Goal: Task Accomplishment & Management: Complete application form

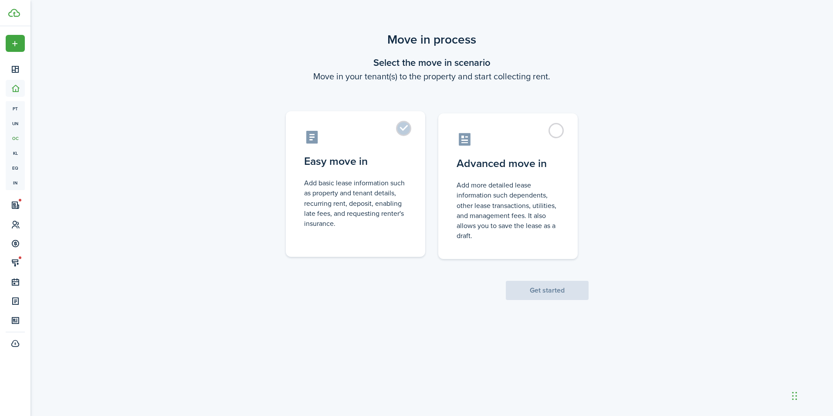
click at [372, 167] on control-radio-card-title "Easy move in" at bounding box center [355, 161] width 103 height 16
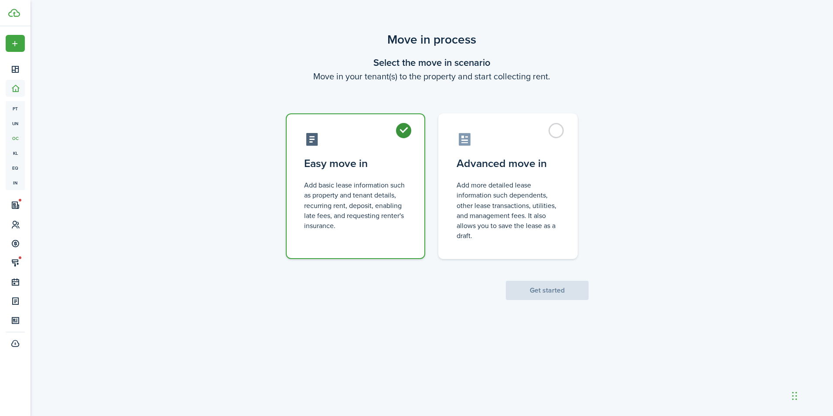
radio input "true"
click at [536, 291] on button "Get started" at bounding box center [547, 290] width 83 height 19
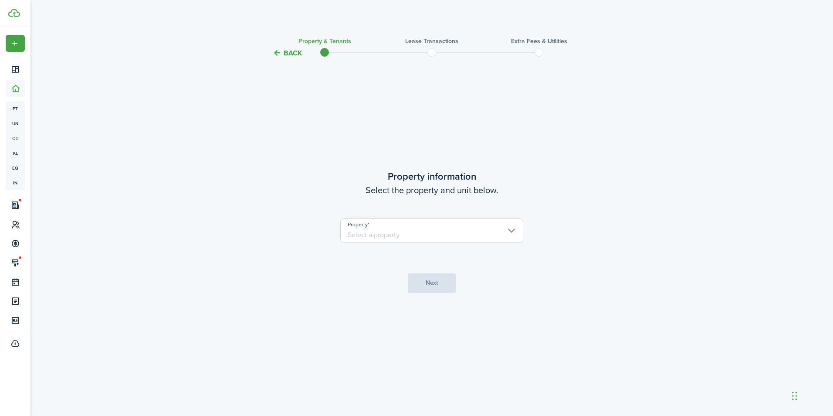
click at [418, 234] on input "Property" at bounding box center [431, 230] width 183 height 24
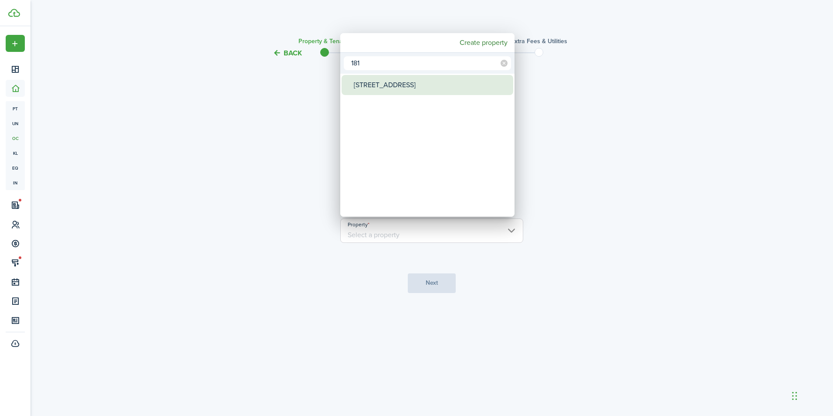
type input "181"
click at [442, 86] on div "[STREET_ADDRESS]" at bounding box center [431, 85] width 154 height 20
type input "[STREET_ADDRESS]"
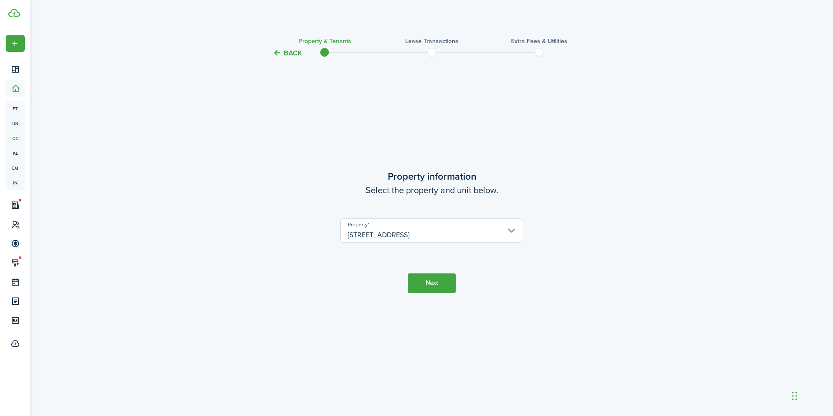
click at [443, 281] on button "Next" at bounding box center [432, 283] width 48 height 20
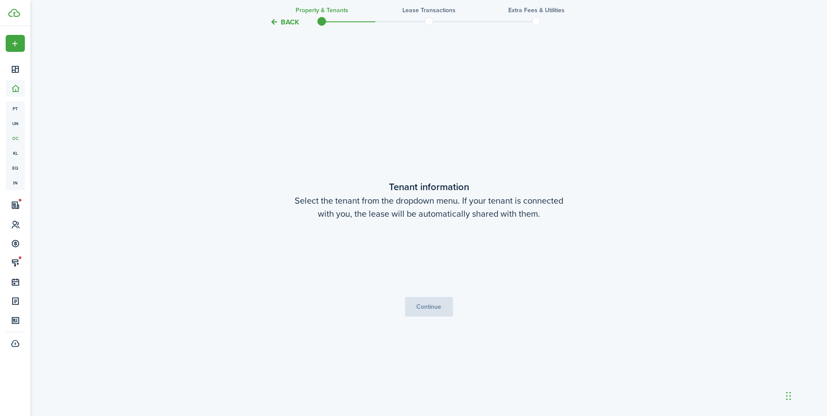
scroll to position [357, 0]
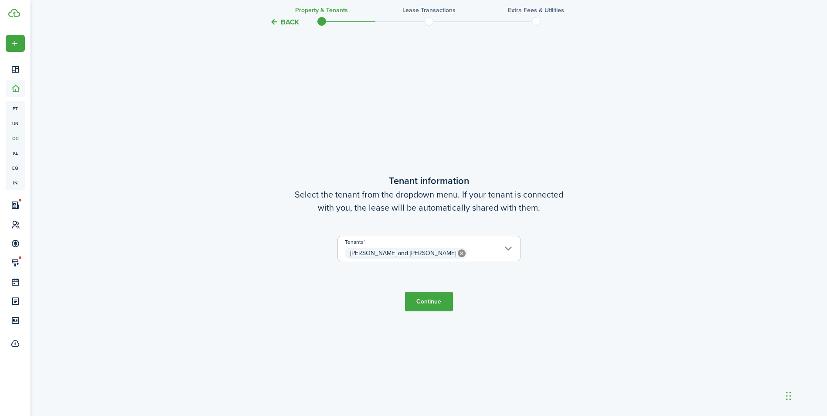
click at [440, 299] on button "Continue" at bounding box center [429, 302] width 48 height 20
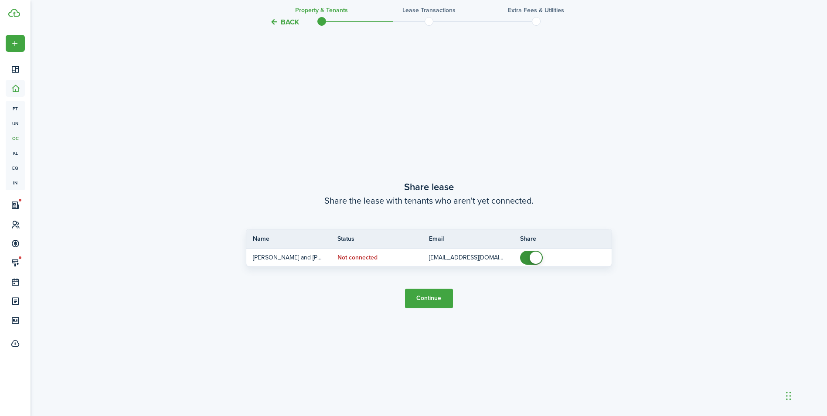
scroll to position [773, 0]
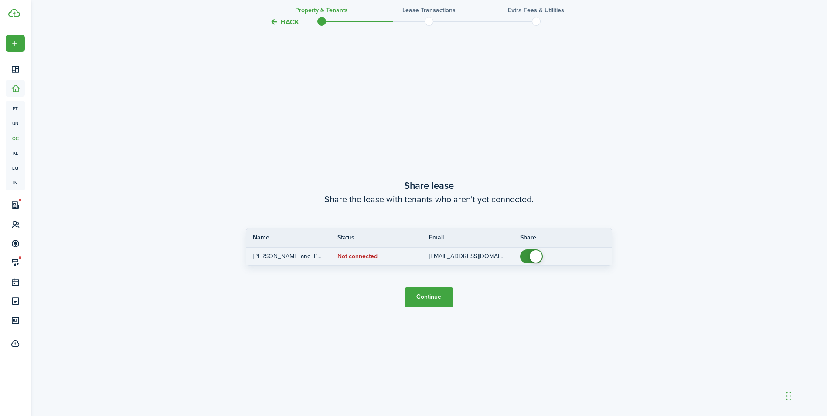
checkbox input "false"
click at [541, 257] on span at bounding box center [535, 256] width 12 height 12
click at [416, 302] on button "Continue" at bounding box center [429, 297] width 48 height 20
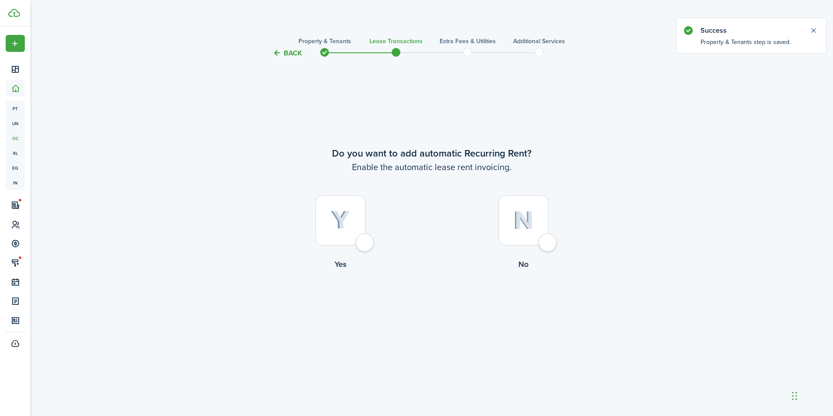
click at [336, 220] on img at bounding box center [341, 219] width 20 height 19
radio input "true"
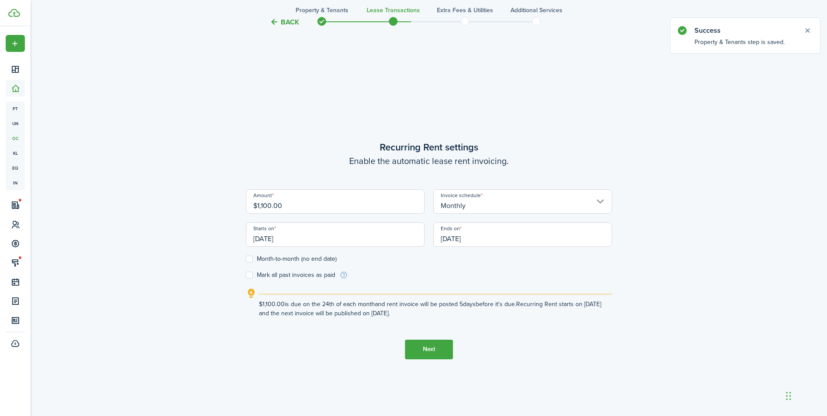
scroll to position [357, 0]
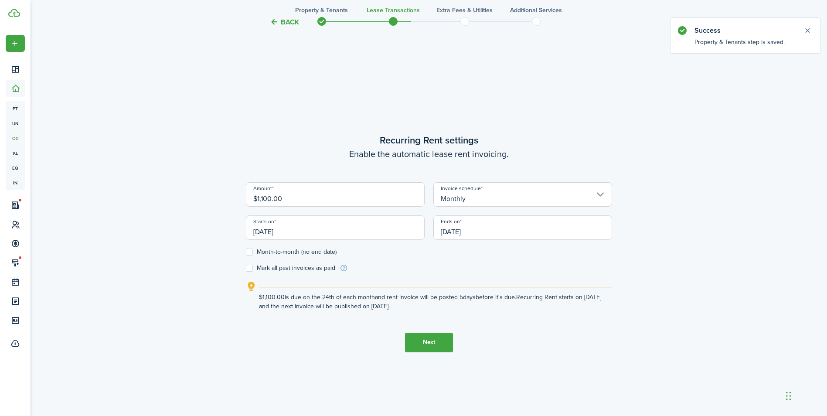
click at [374, 231] on input "[DATE]" at bounding box center [335, 227] width 179 height 24
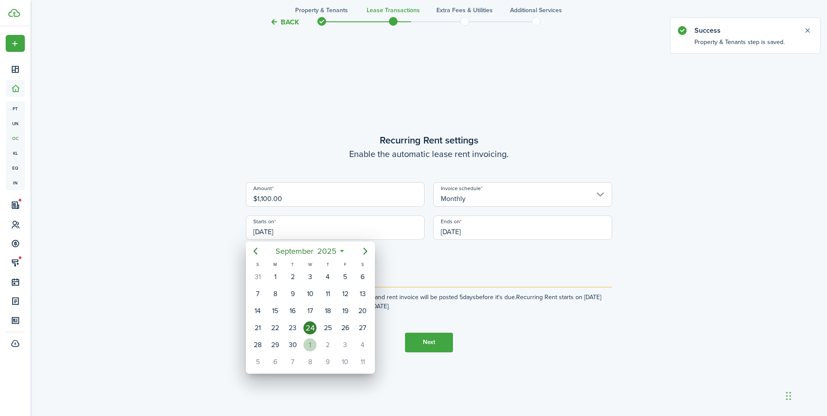
click at [313, 342] on div "1" at bounding box center [309, 344] width 13 height 13
type input "[DATE]"
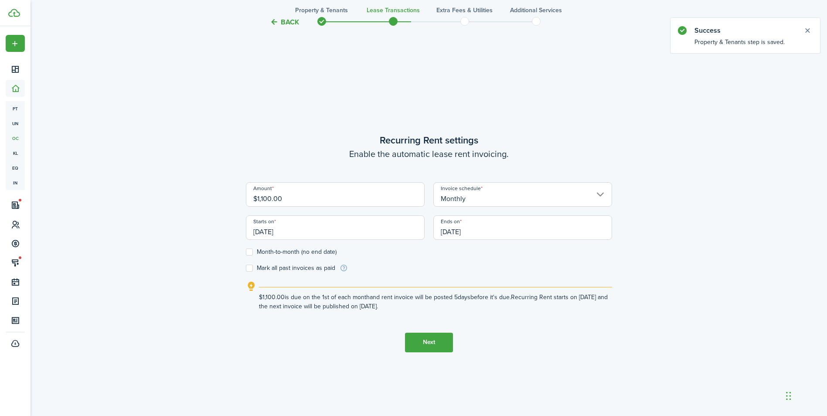
scroll to position [0, 0]
click at [479, 233] on input "[DATE]" at bounding box center [522, 227] width 179 height 24
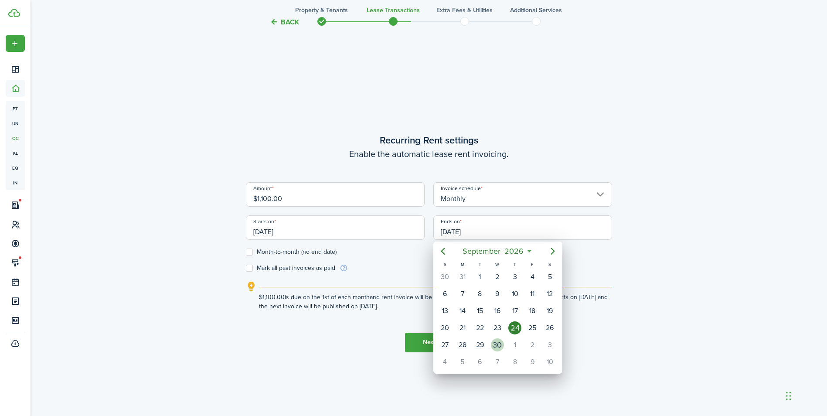
click at [503, 349] on div "30" at bounding box center [496, 344] width 17 height 17
type input "[DATE]"
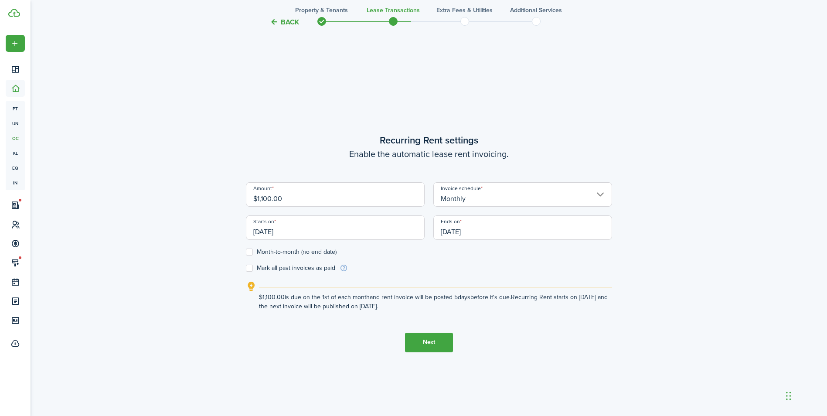
click at [431, 337] on button "Next" at bounding box center [429, 342] width 48 height 20
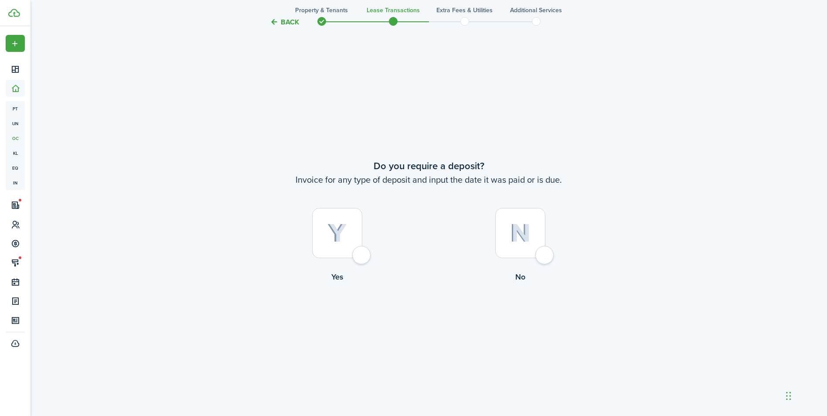
scroll to position [773, 0]
click at [344, 233] on img at bounding box center [337, 231] width 20 height 19
radio input "true"
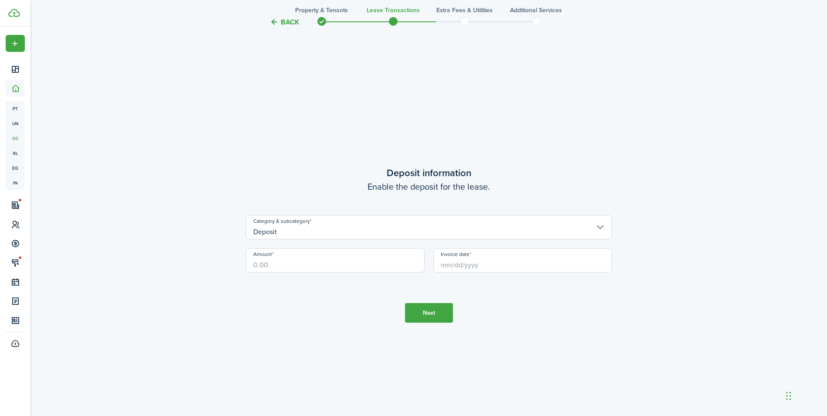
scroll to position [1189, 0]
click at [345, 261] on input "Amount" at bounding box center [335, 258] width 179 height 24
click at [554, 259] on input "Invoice date" at bounding box center [522, 258] width 179 height 24
type input "$1,100.00"
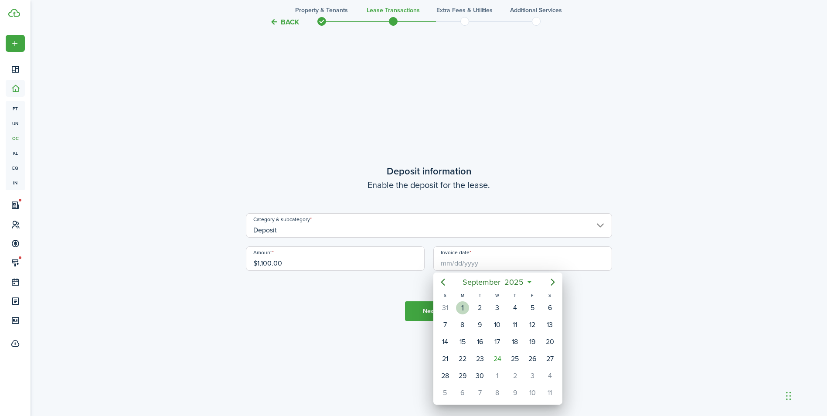
click at [464, 307] on div "1" at bounding box center [462, 307] width 13 height 13
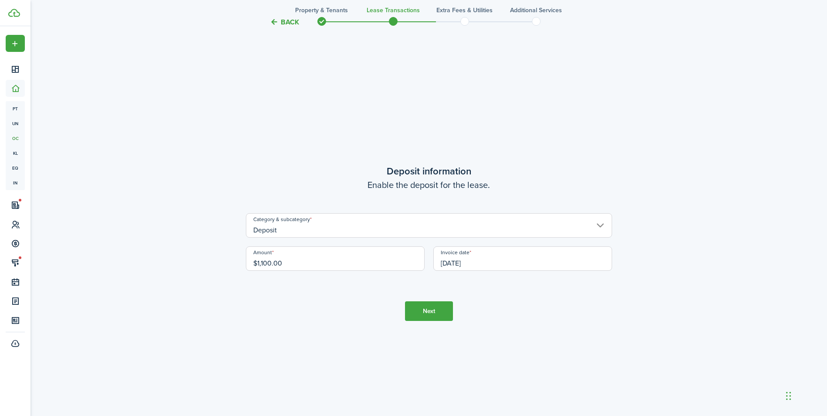
click at [485, 254] on input "[DATE]" at bounding box center [522, 258] width 179 height 24
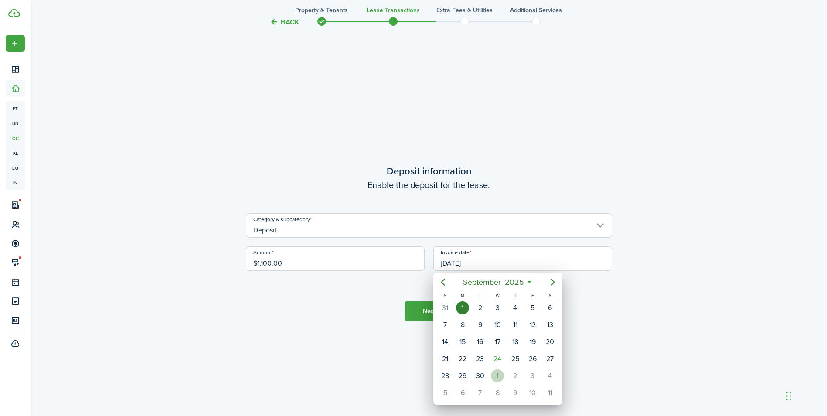
click at [499, 373] on div "1" at bounding box center [497, 375] width 13 height 13
type input "[DATE]"
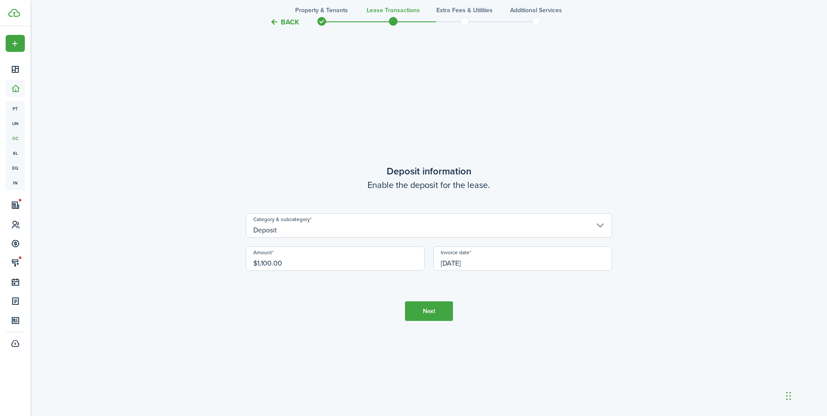
scroll to position [0, 0]
click at [434, 317] on button "Next" at bounding box center [429, 311] width 48 height 20
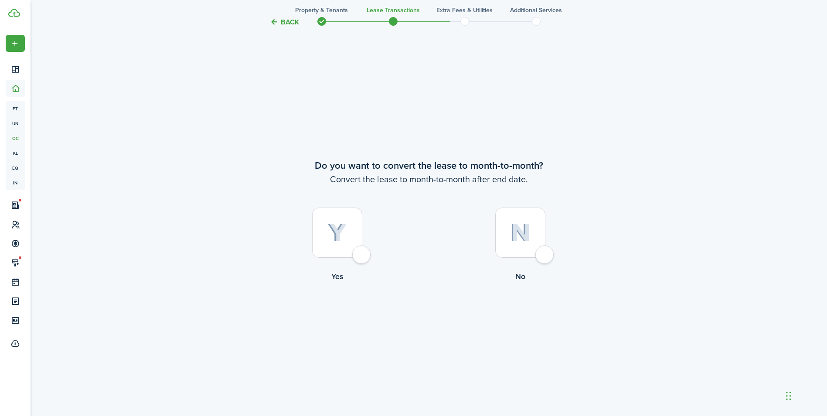
scroll to position [1604, 0]
click at [365, 241] on label "Yes" at bounding box center [337, 246] width 183 height 79
radio input "true"
click at [435, 312] on button "Continue" at bounding box center [429, 318] width 48 height 20
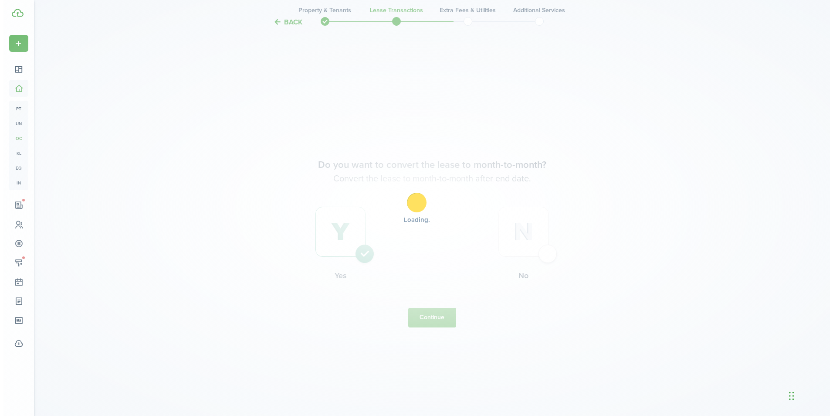
scroll to position [0, 0]
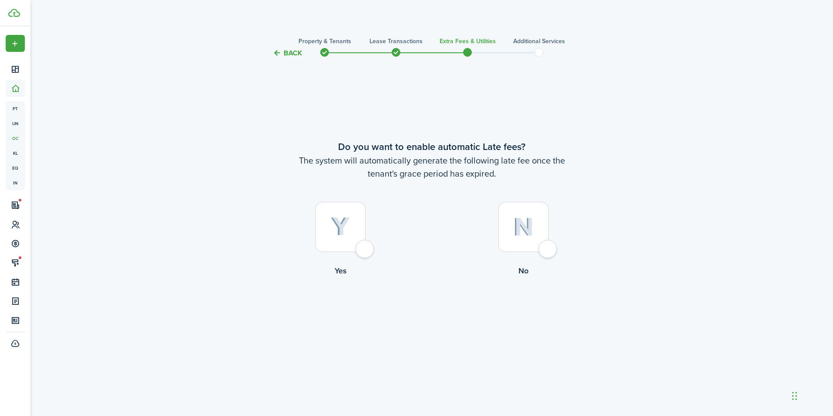
click at [339, 225] on img at bounding box center [341, 226] width 20 height 19
radio input "true"
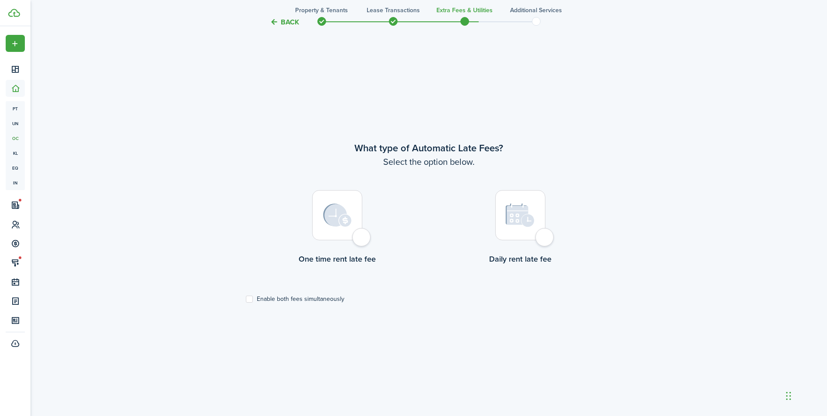
click at [342, 229] on div at bounding box center [337, 215] width 50 height 50
radio input "true"
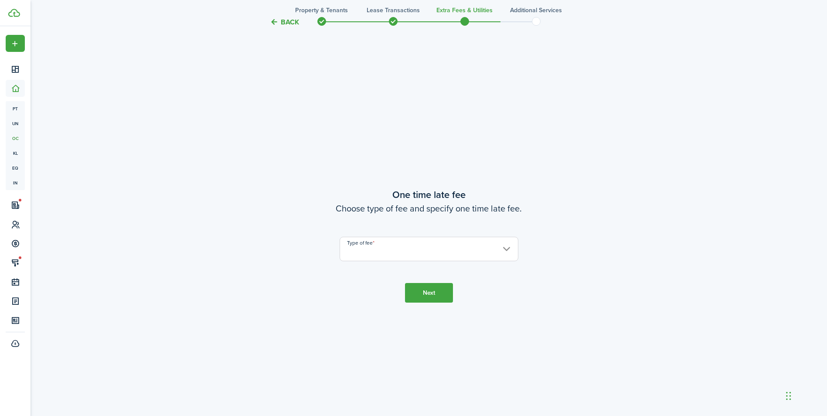
scroll to position [773, 0]
click at [402, 245] on input "Type of fee" at bounding box center [428, 246] width 179 height 24
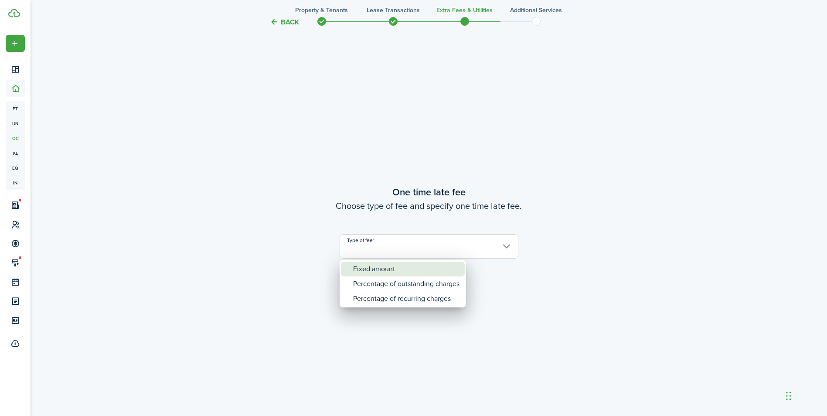
click at [374, 275] on div "Fixed amount" at bounding box center [406, 268] width 106 height 15
type input "Fixed amount"
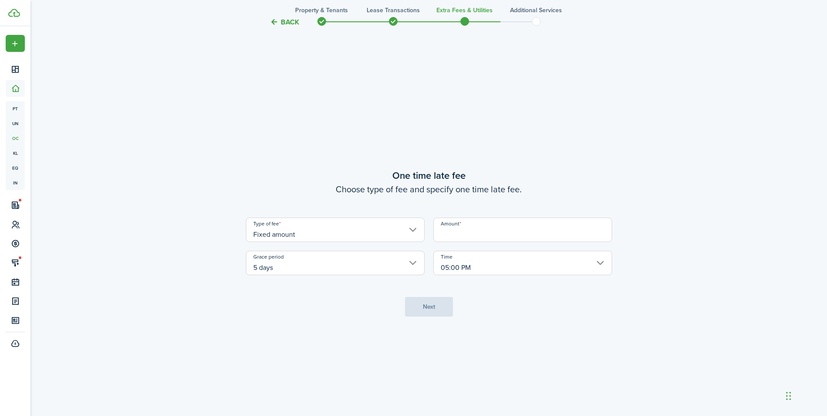
click at [477, 230] on input "Amount" at bounding box center [522, 229] width 179 height 24
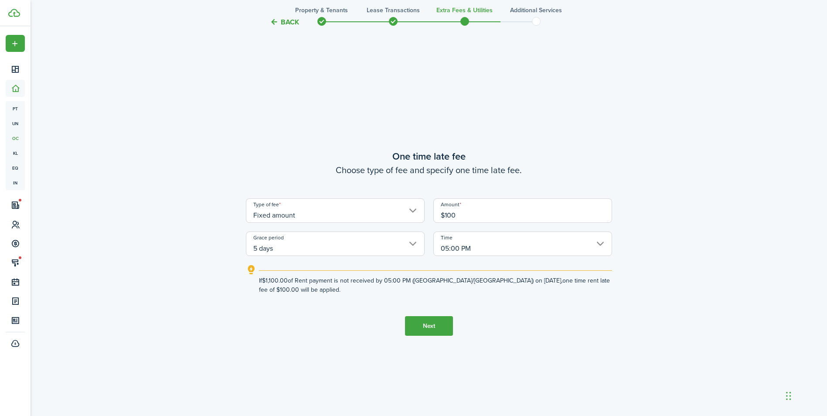
type input "$100.00"
click at [430, 330] on button "Next" at bounding box center [429, 326] width 48 height 20
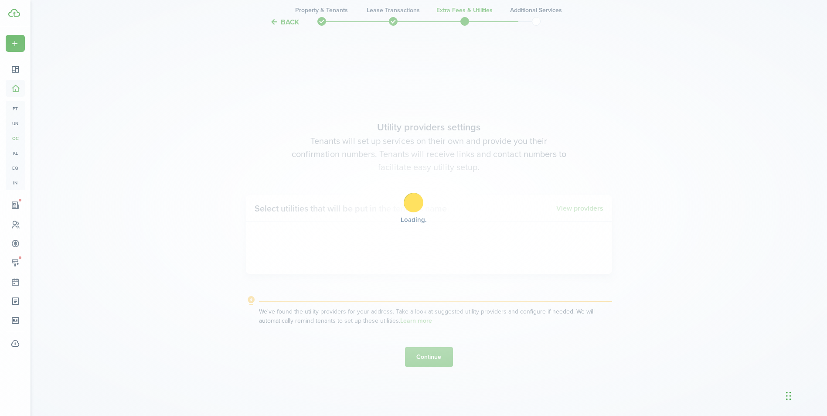
scroll to position [1189, 0]
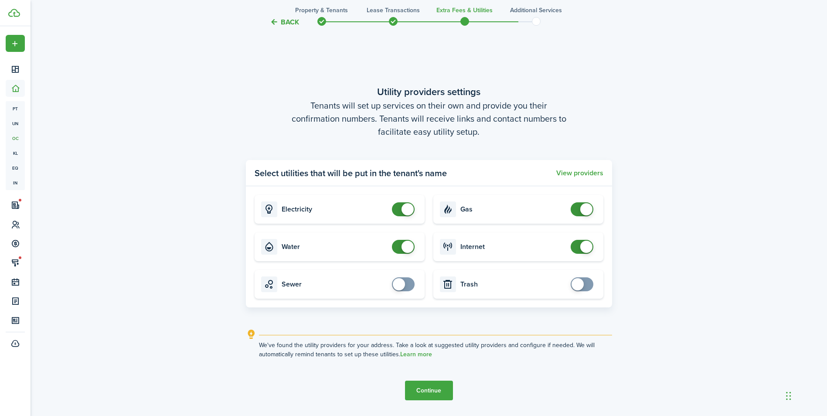
click at [427, 390] on button "Continue" at bounding box center [429, 390] width 48 height 20
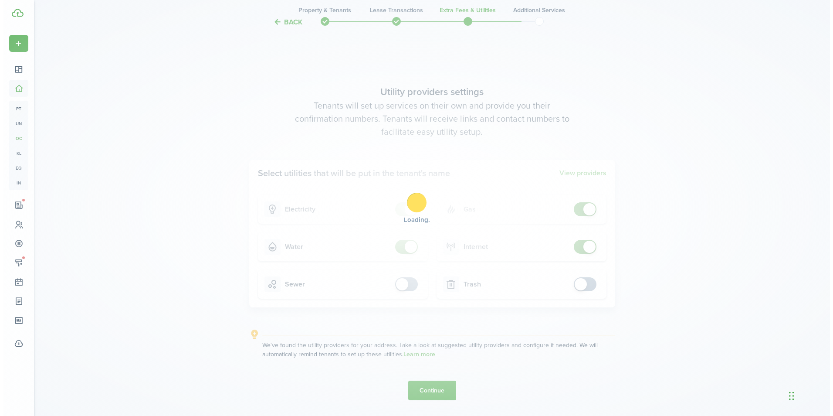
scroll to position [0, 0]
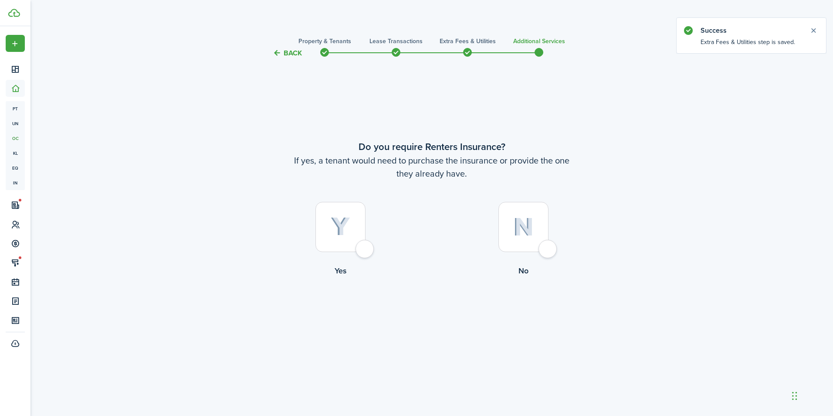
click at [356, 223] on div at bounding box center [340, 227] width 50 height 50
radio input "true"
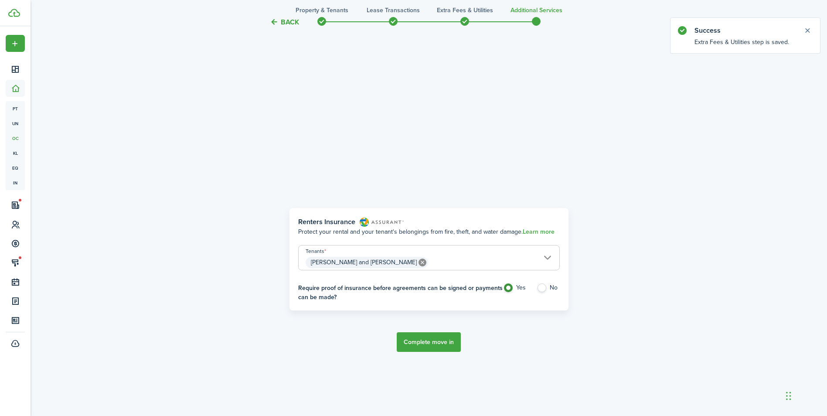
scroll to position [357, 0]
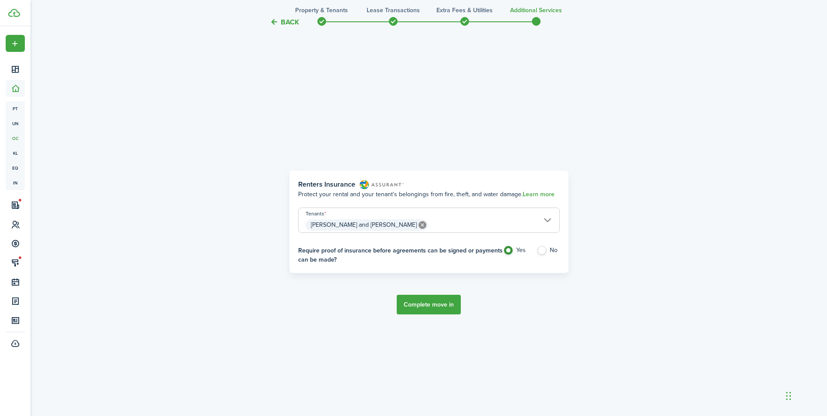
click at [544, 253] on label "No" at bounding box center [547, 252] width 23 height 13
radio input "false"
radio input "true"
click at [423, 312] on button "Complete move in" at bounding box center [429, 305] width 64 height 20
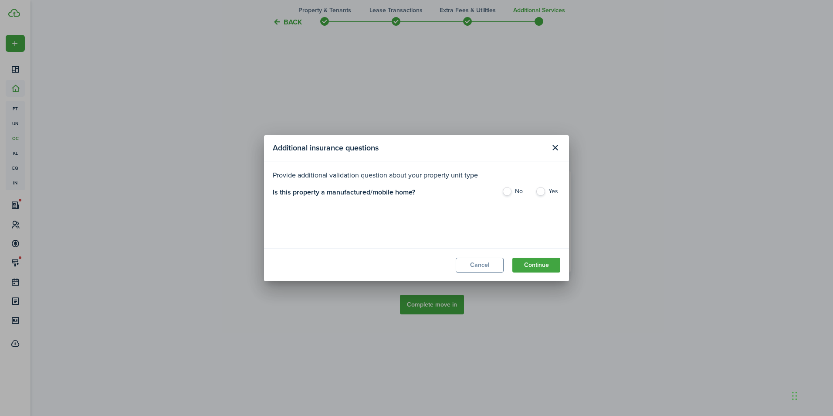
click at [507, 194] on label "No" at bounding box center [514, 193] width 25 height 13
radio input "true"
click at [535, 264] on button "Continue" at bounding box center [536, 265] width 48 height 15
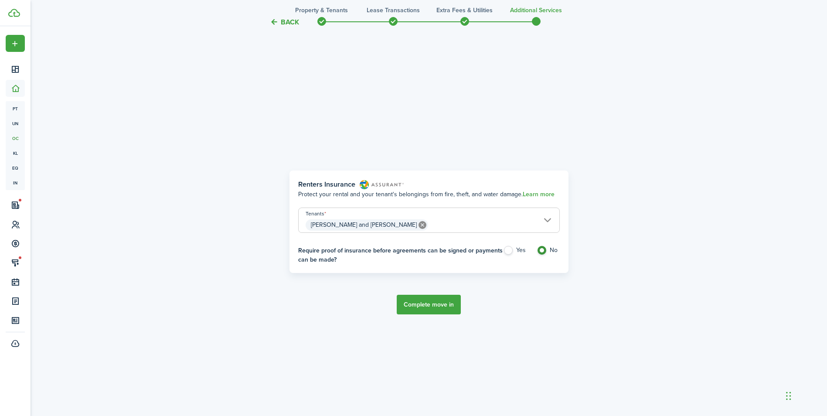
click at [437, 302] on button "Complete move in" at bounding box center [429, 305] width 64 height 20
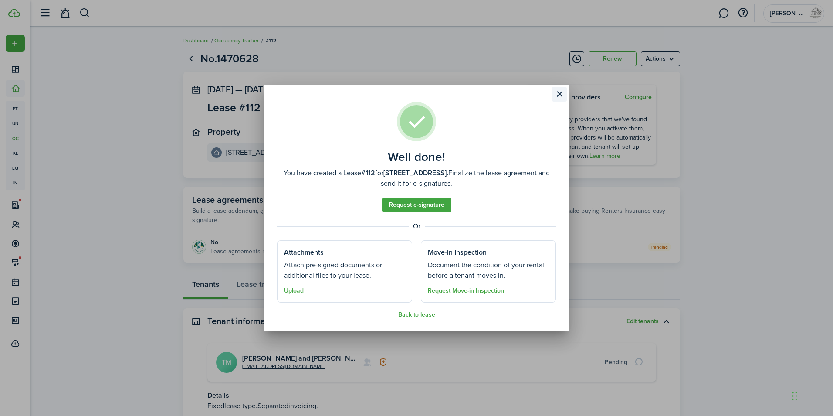
click at [560, 95] on button "Close modal" at bounding box center [559, 94] width 15 height 15
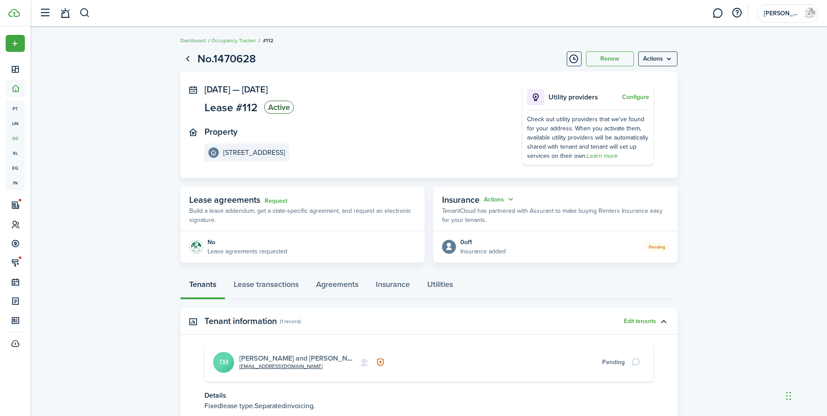
click at [317, 359] on link "[PERSON_NAME] and [PERSON_NAME]" at bounding box center [301, 358] width 124 height 10
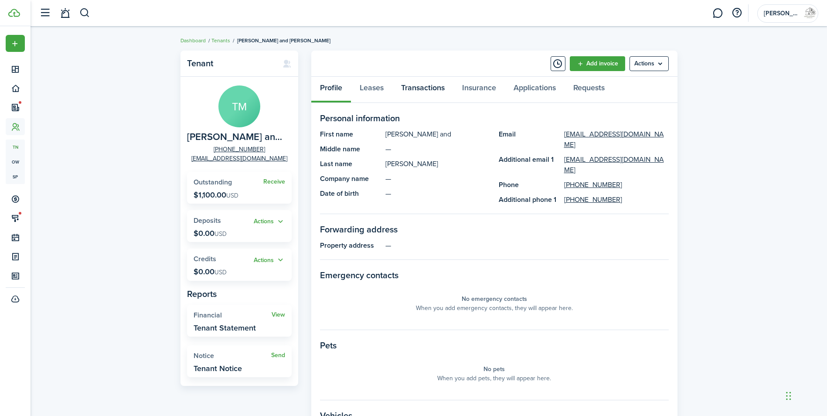
click at [410, 87] on link "Transactions" at bounding box center [422, 90] width 61 height 26
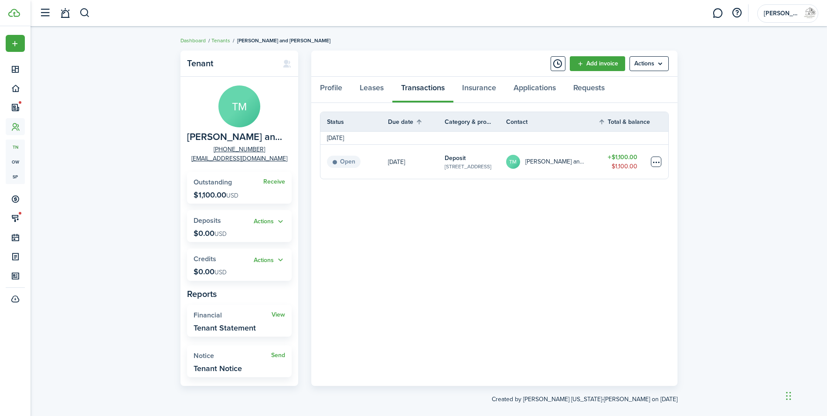
click at [657, 162] on table-menu-btn-icon at bounding box center [656, 161] width 10 height 10
click at [629, 194] on link "Mark as paid" at bounding box center [623, 194] width 76 height 15
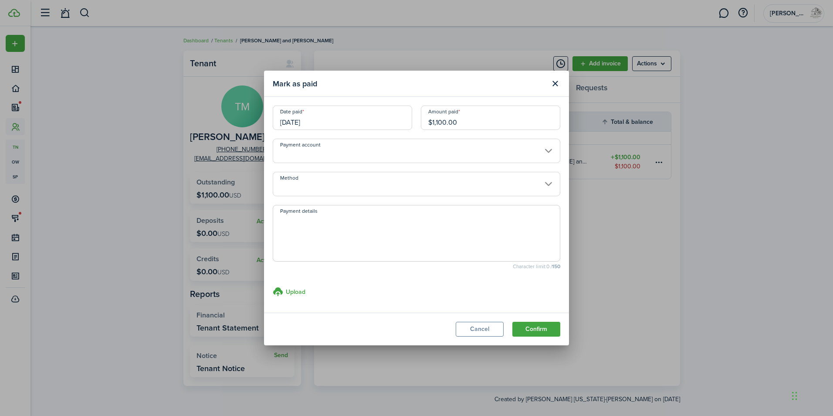
click at [353, 123] on input "[DATE]" at bounding box center [342, 117] width 139 height 24
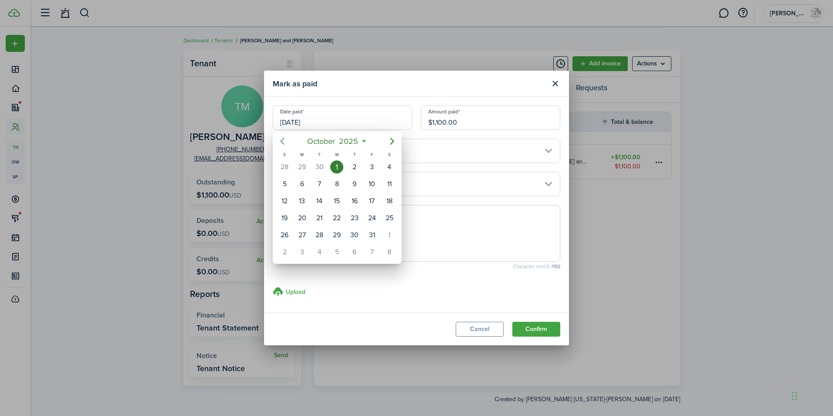
click at [284, 141] on icon "Previous page" at bounding box center [282, 141] width 10 height 10
click at [283, 141] on icon "Previous page" at bounding box center [282, 141] width 10 height 10
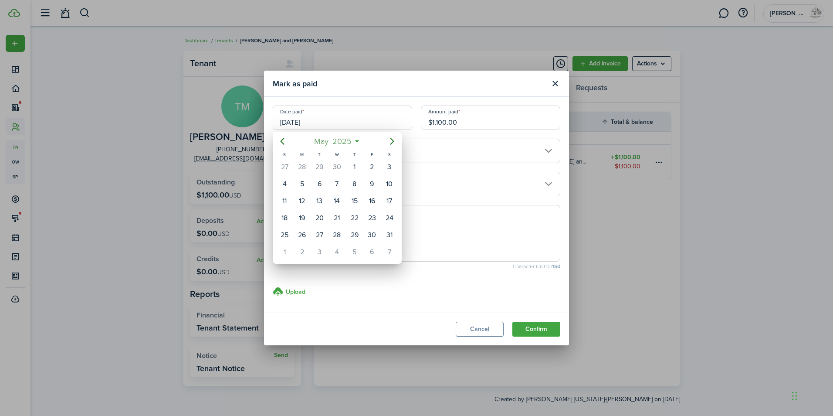
click at [337, 140] on span "2025" at bounding box center [341, 141] width 23 height 16
click at [344, 144] on span "2025" at bounding box center [332, 141] width 23 height 16
click at [299, 213] on div "2024" at bounding box center [296, 219] width 31 height 14
click at [308, 219] on div "[DATE]" at bounding box center [296, 219] width 31 height 14
click at [357, 140] on span "2025" at bounding box center [348, 141] width 23 height 16
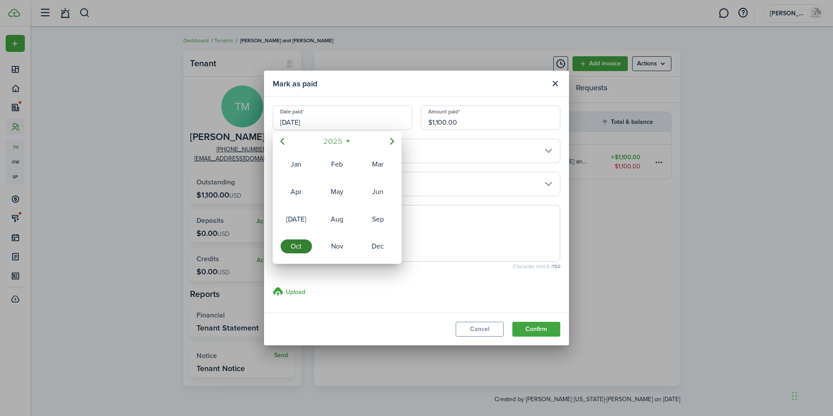
click at [339, 140] on span "2025" at bounding box center [332, 141] width 23 height 16
click at [298, 217] on div "2024" at bounding box center [296, 219] width 31 height 14
click at [298, 217] on div "[DATE]" at bounding box center [296, 219] width 31 height 14
click at [366, 204] on div "19" at bounding box center [371, 201] width 17 height 17
type input "[DATE]"
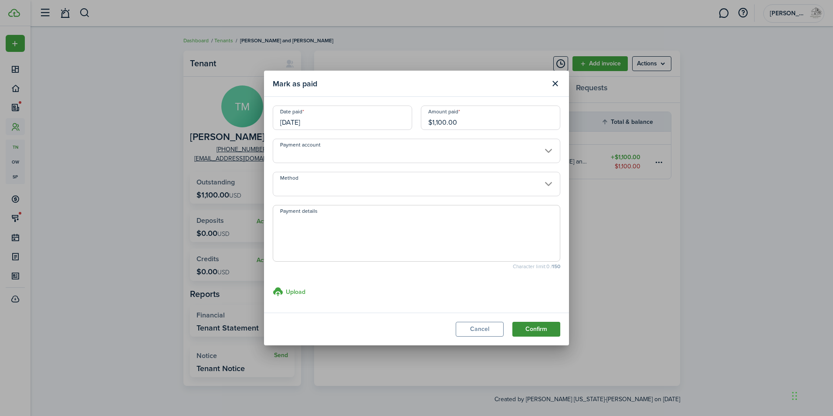
click at [536, 328] on button "Confirm" at bounding box center [536, 329] width 48 height 15
